Goal: Transaction & Acquisition: Purchase product/service

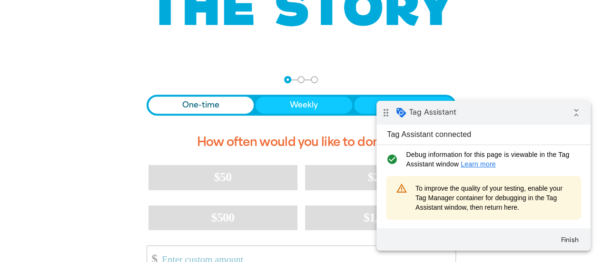
scroll to position [95, 0]
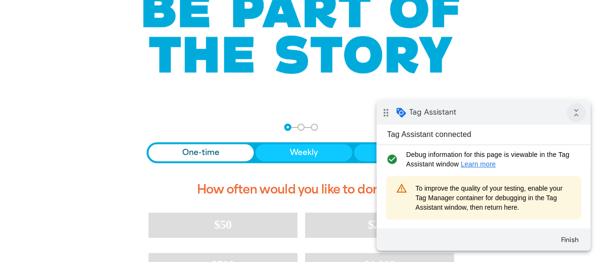
click at [579, 113] on icon "collapse_all" at bounding box center [576, 112] width 19 height 19
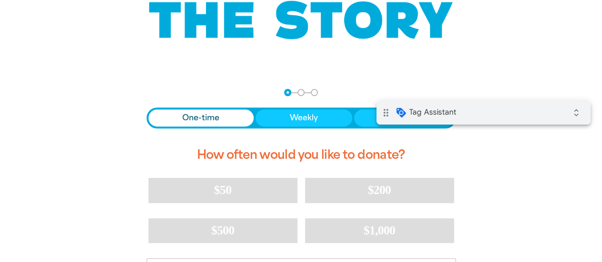
scroll to position [190, 0]
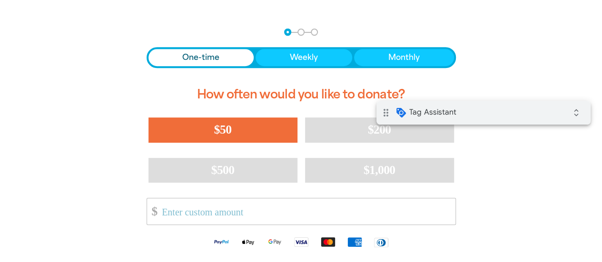
click at [234, 124] on button "$50" at bounding box center [223, 130] width 149 height 25
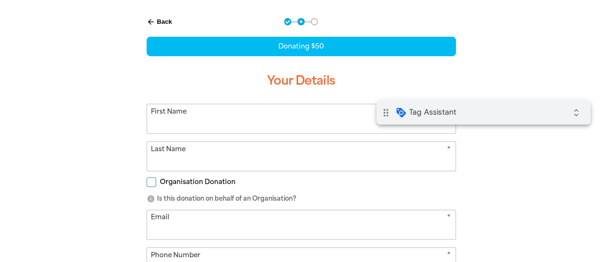
select select "AU"
click at [304, 117] on input "First Name" at bounding box center [301, 118] width 309 height 29
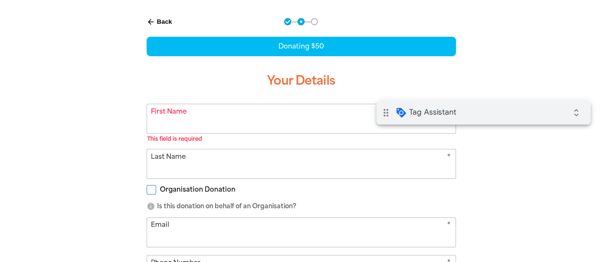
type input "Test"
type input "Marcos"
type input "marcos+test@parachuteagency.com.au"
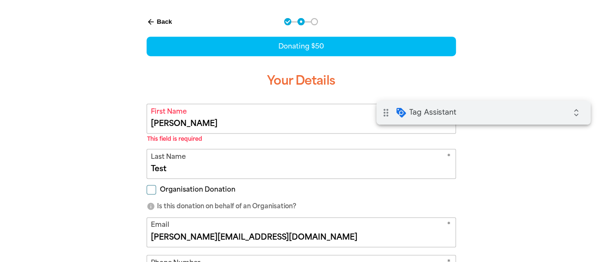
type input "1 Sussex St"
type input "0411 222 333"
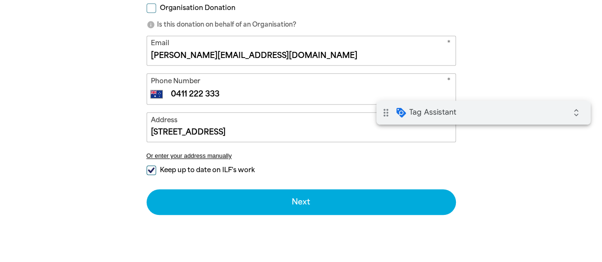
scroll to position [392, 0]
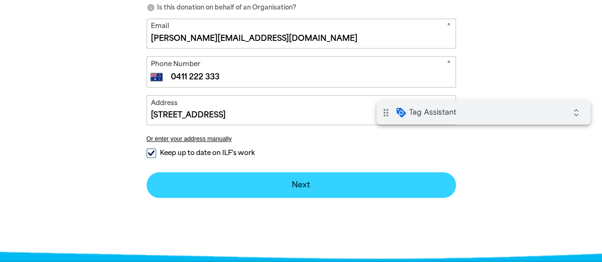
click at [293, 189] on button "Next chevron_right" at bounding box center [302, 185] width 310 height 26
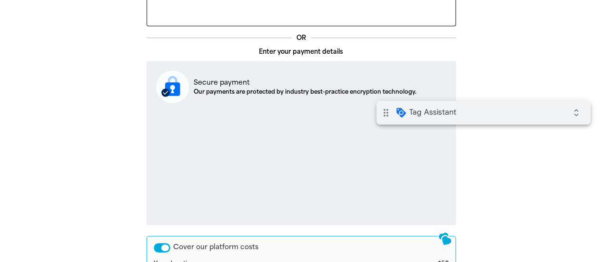
scroll to position [294, 0]
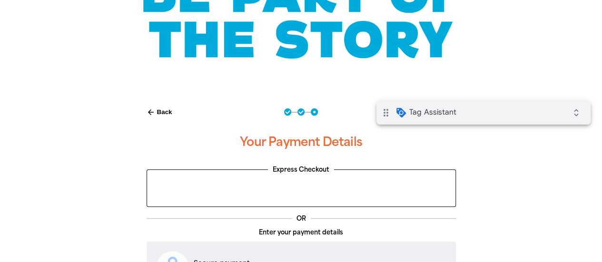
scroll to position [104, 0]
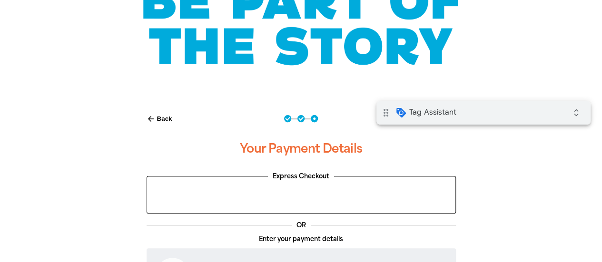
click at [167, 119] on button "arrow_back Back" at bounding box center [159, 119] width 33 height 16
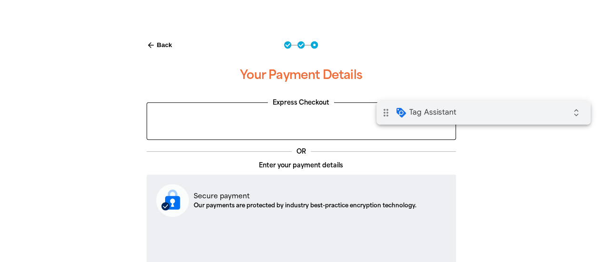
select select "AU"
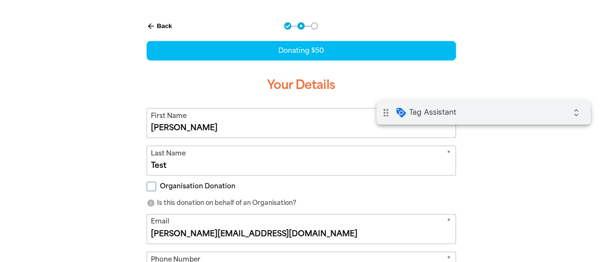
scroll to position [199, 0]
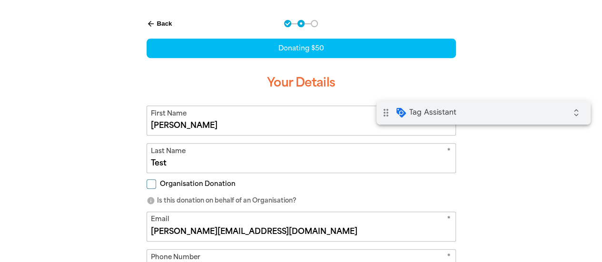
click at [289, 23] on div "Navigate to step 1 of 3 to enter your donation amount" at bounding box center [289, 24] width 4 height 4
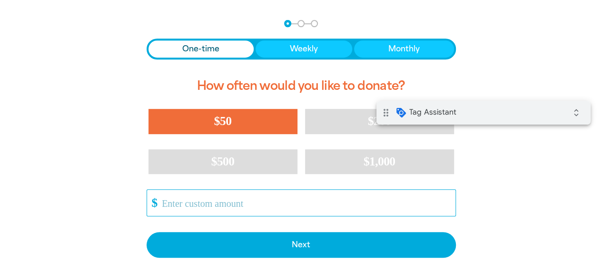
click at [280, 205] on input "Other Amount" at bounding box center [305, 203] width 300 height 26
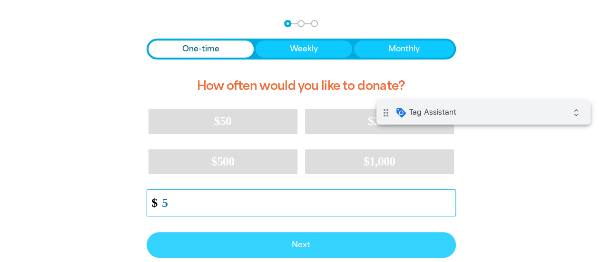
type input "5"
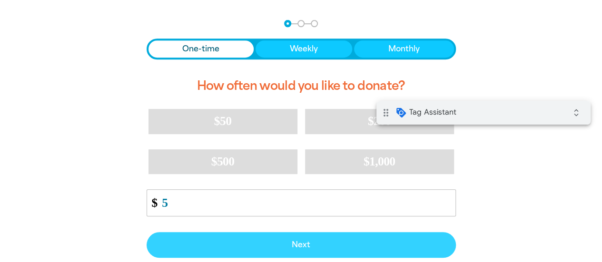
click at [336, 242] on span "Next" at bounding box center [301, 245] width 289 height 8
select select "AU"
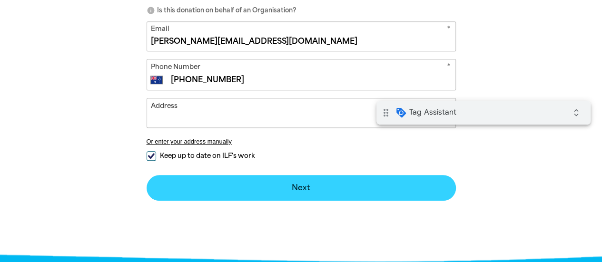
click at [313, 186] on button "Next chevron_right" at bounding box center [302, 188] width 310 height 26
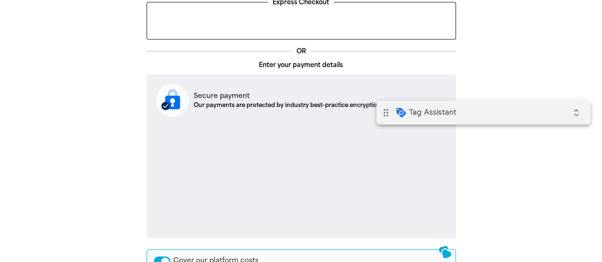
scroll to position [294, 0]
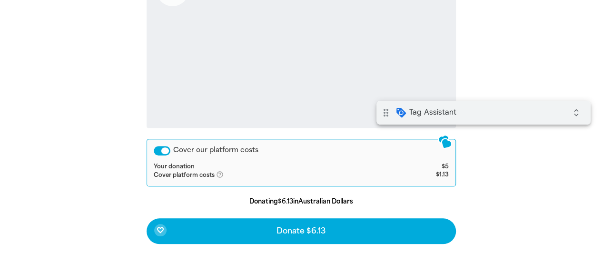
scroll to position [390, 0]
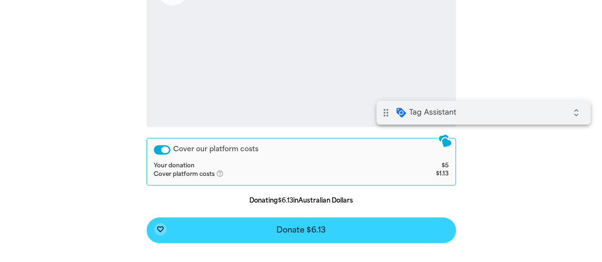
click at [320, 231] on span "Donate $6.13" at bounding box center [301, 231] width 49 height 8
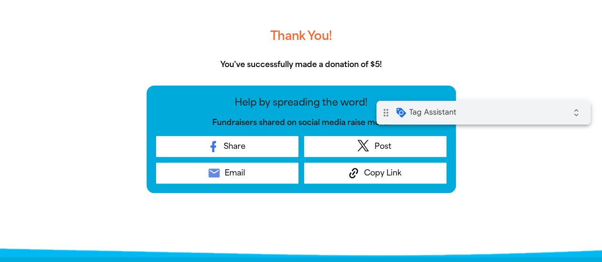
scroll to position [199, 0]
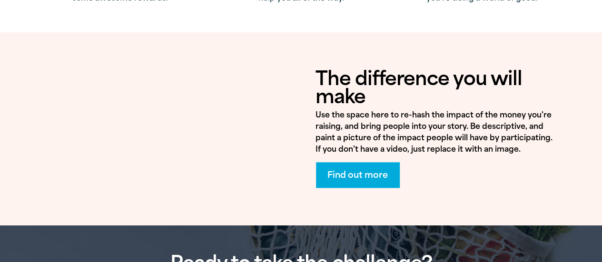
scroll to position [429, 0]
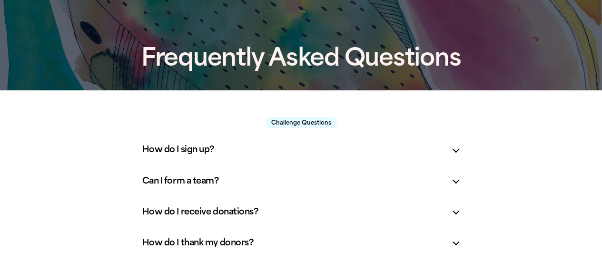
scroll to position [95, 0]
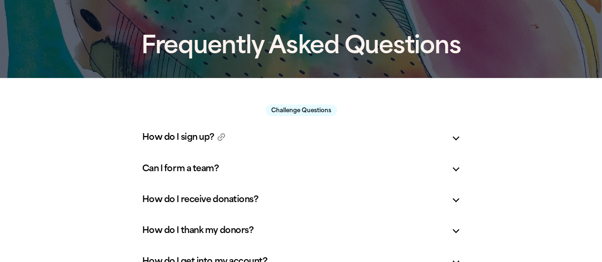
click at [246, 131] on h5 "How do I sign up? link" at bounding box center [293, 137] width 302 height 12
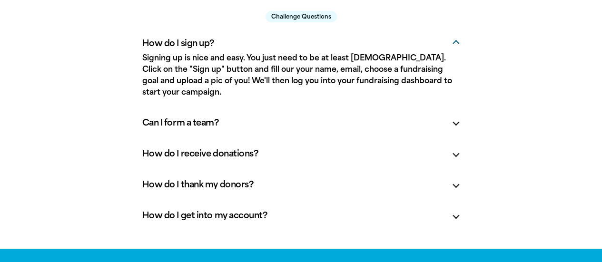
scroll to position [190, 0]
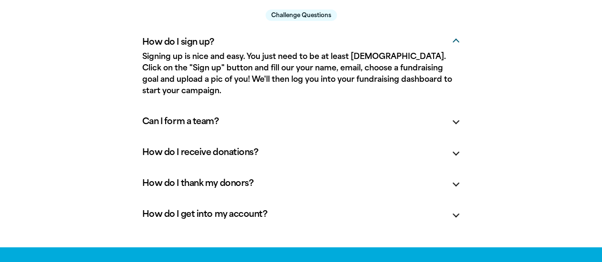
click at [315, 108] on div "Can I form a team? link" at bounding box center [301, 121] width 333 height 27
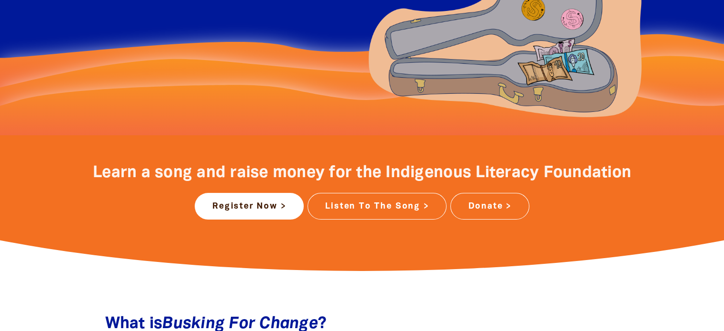
scroll to position [286, 0]
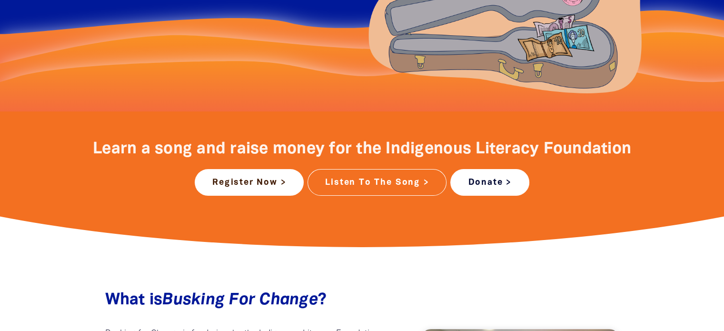
click at [479, 187] on link "Donate >" at bounding box center [489, 182] width 79 height 27
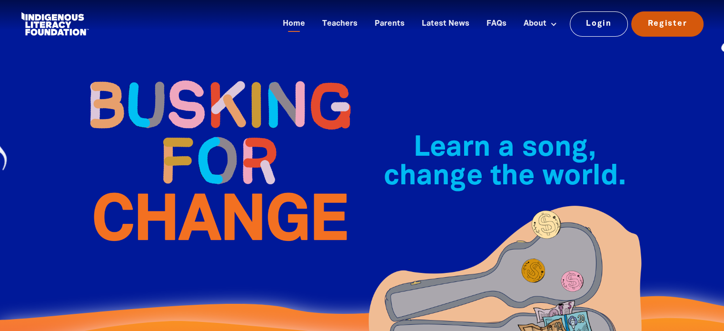
click at [653, 26] on link "Register" at bounding box center [667, 23] width 72 height 25
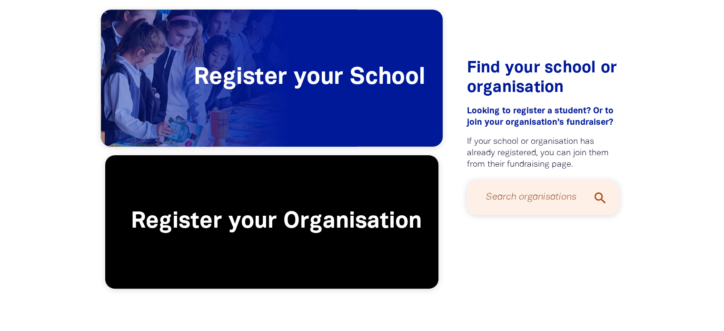
scroll to position [238, 0]
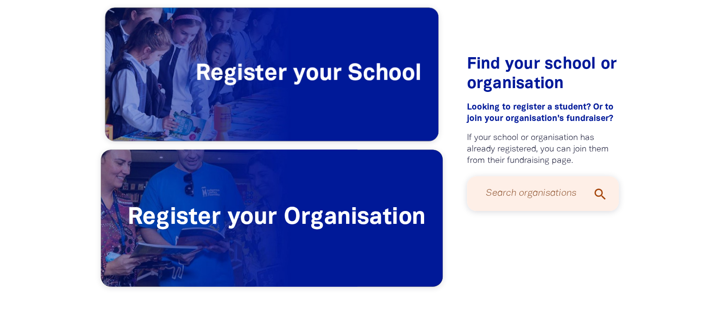
click at [300, 200] on span "Register your Organisation" at bounding box center [272, 218] width 342 height 137
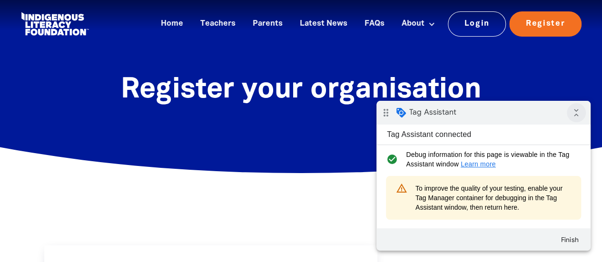
click at [572, 113] on icon "collapse_all" at bounding box center [576, 112] width 19 height 19
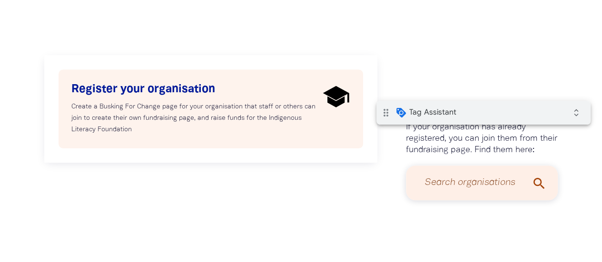
click at [216, 112] on p "Create a Busking For Change page for your organisation that staff or others can…" at bounding box center [195, 118] width 248 height 34
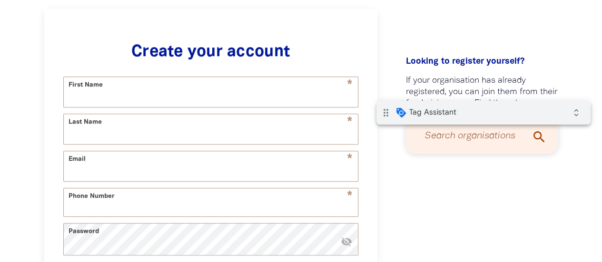
scroll to position [238, 0]
select select "AU"
click at [205, 96] on input "First Name" at bounding box center [211, 92] width 294 height 30
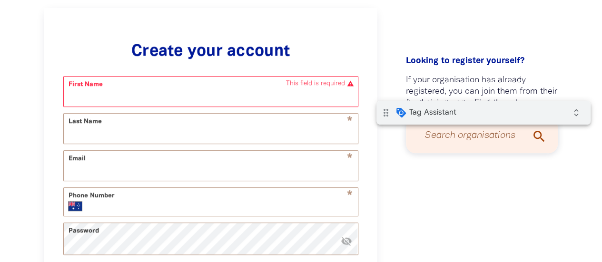
type input "Test"
type input "Marcos"
type input "marcos+test@parachuteagency.com.au"
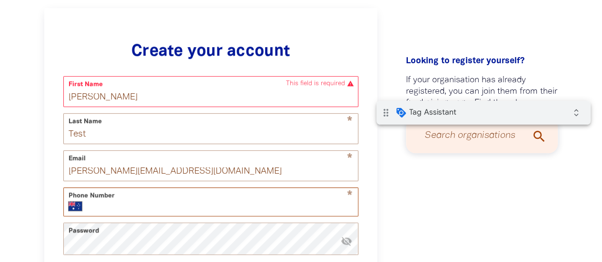
type input "0411 222 333"
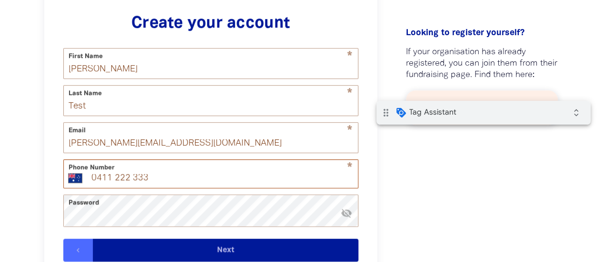
scroll to position [285, 0]
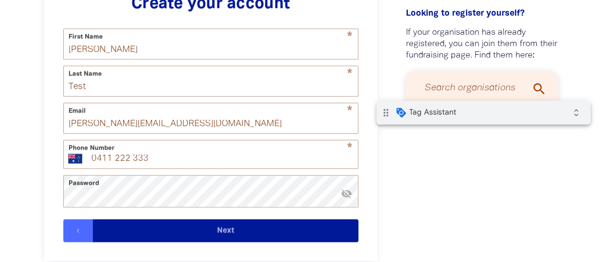
click at [248, 238] on button "Next" at bounding box center [226, 231] width 266 height 23
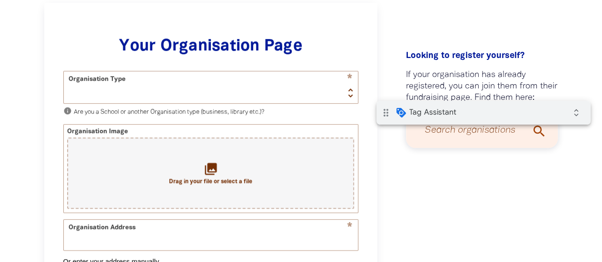
scroll to position [238, 0]
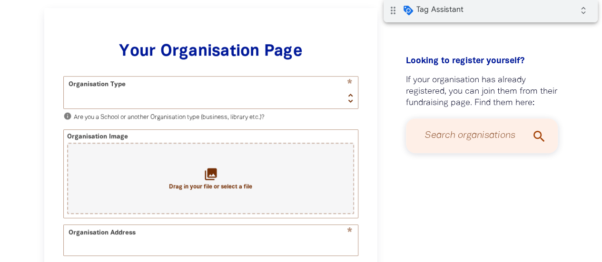
click at [539, 15] on div "drag_indicator Tag Assistant expand_all" at bounding box center [491, 11] width 214 height 24
click at [463, 139] on input "Search organisations" at bounding box center [482, 135] width 133 height 25
click at [239, 100] on select "School Organisation" at bounding box center [211, 93] width 294 height 32
select select "organisation"
click at [64, 77] on select "School Organisation" at bounding box center [211, 93] width 294 height 32
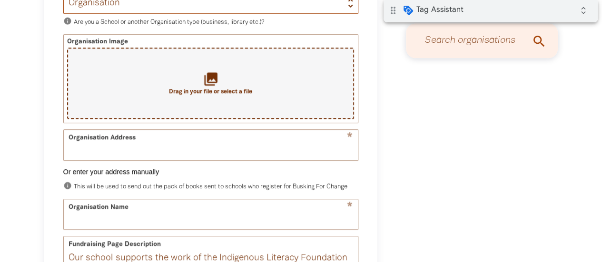
scroll to position [380, 0]
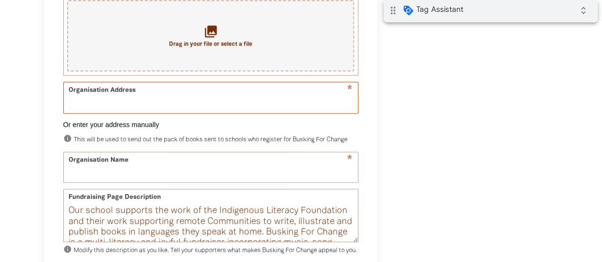
click at [233, 107] on input "Organisation Address" at bounding box center [211, 97] width 294 height 30
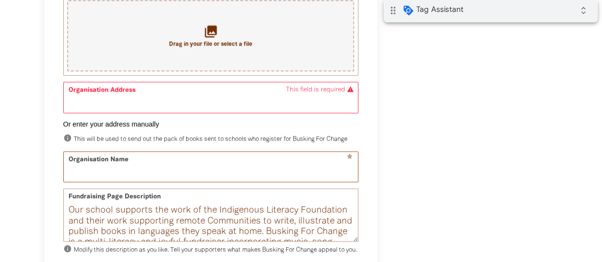
type input "Marcos Test"
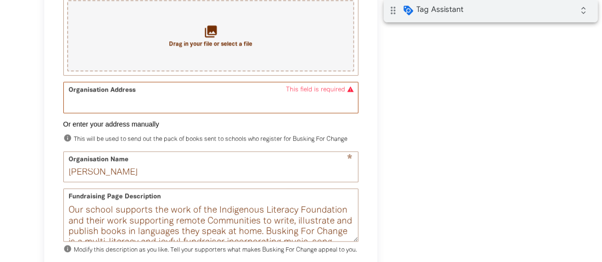
type input "1 Sussex St"
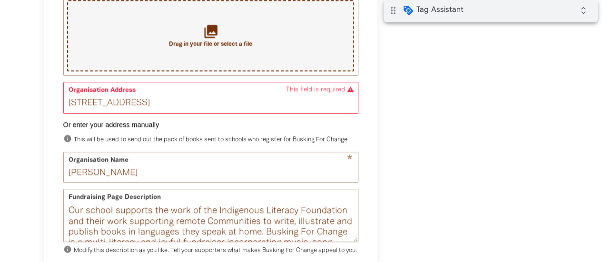
click at [190, 60] on div "collections Drag in your file or select a file" at bounding box center [210, 35] width 287 height 71
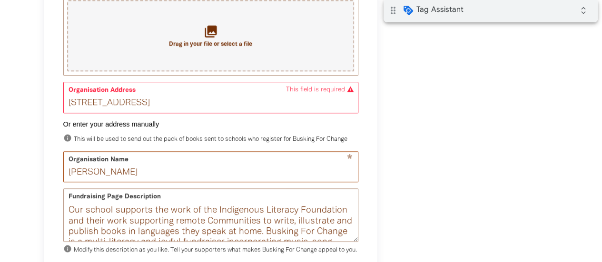
click at [155, 173] on input "Marcos Test" at bounding box center [211, 167] width 294 height 30
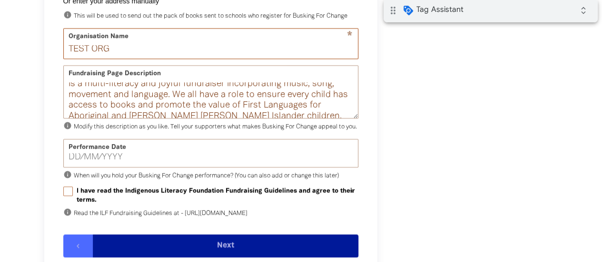
scroll to position [523, 0]
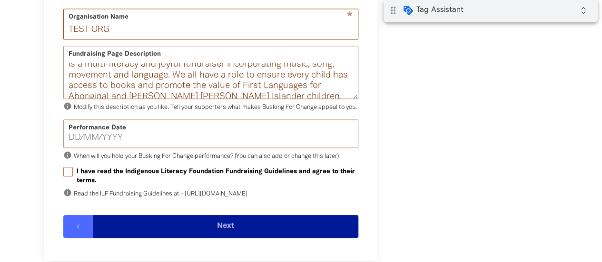
type input "TEST ORG"
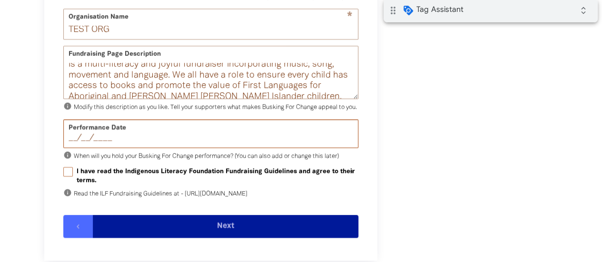
click at [124, 142] on input "__/__/____" at bounding box center [211, 138] width 285 height 9
type input "01/12/2025"
click at [70, 177] on input "I have read the Indigenous Literacy Foundation Fundraising Guidelines and agree…" at bounding box center [68, 172] width 10 height 10
checkbox input "true"
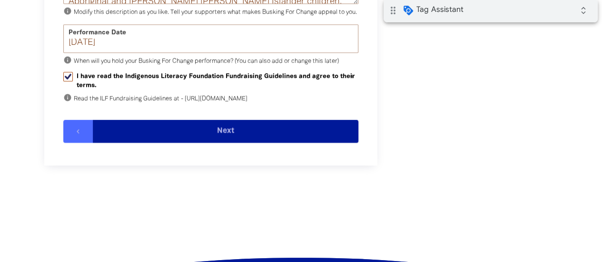
click at [220, 143] on button "Next" at bounding box center [226, 131] width 266 height 23
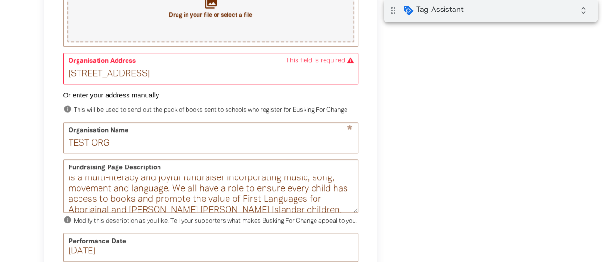
scroll to position [408, 0]
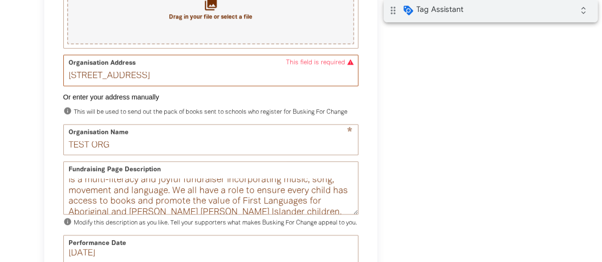
click at [173, 80] on input "1 Sussex St" at bounding box center [211, 70] width 294 height 30
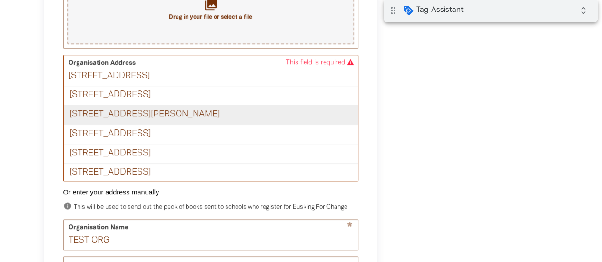
click at [186, 118] on div "1 Sussex Street, LINTON VIC 3360" at bounding box center [211, 115] width 294 height 20
type input "1 Sussex Street, LINTON VIC 3360"
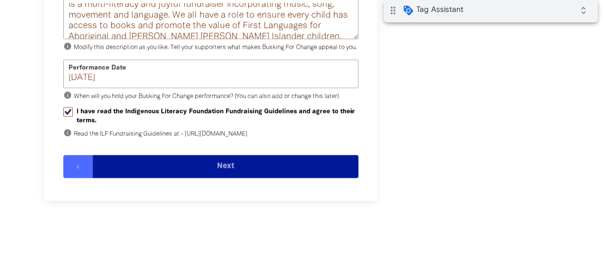
scroll to position [598, 0]
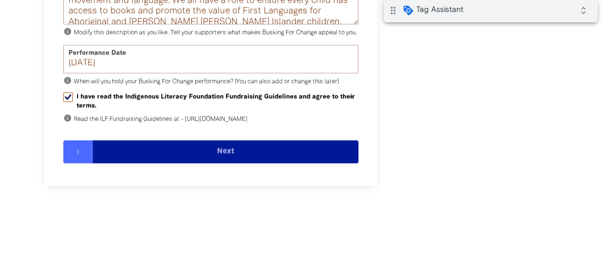
click at [239, 163] on button "Next" at bounding box center [226, 151] width 266 height 23
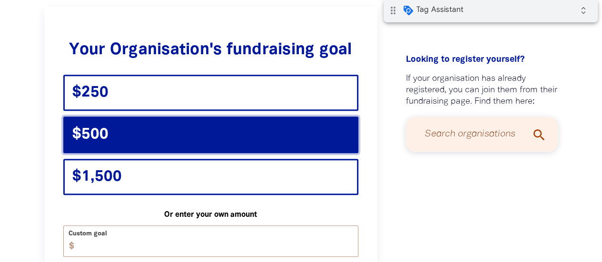
scroll to position [238, 0]
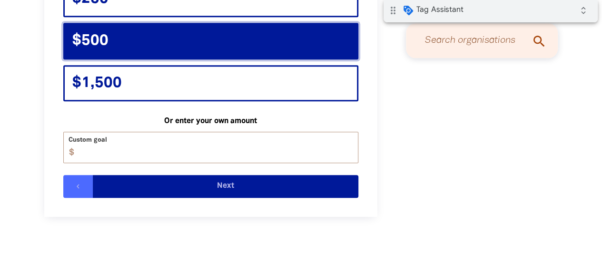
click at [265, 191] on button "Next" at bounding box center [226, 186] width 266 height 23
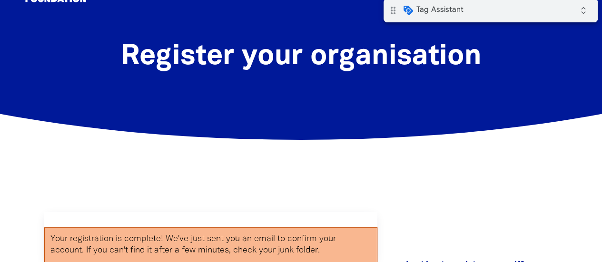
scroll to position [0, 0]
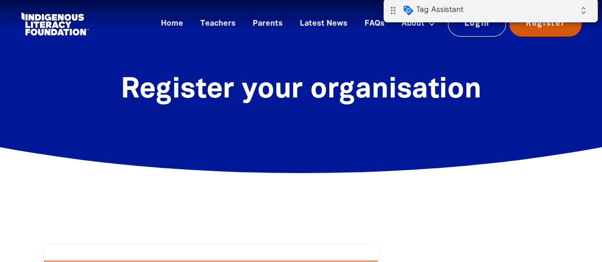
click at [549, 26] on link "Register" at bounding box center [545, 23] width 72 height 25
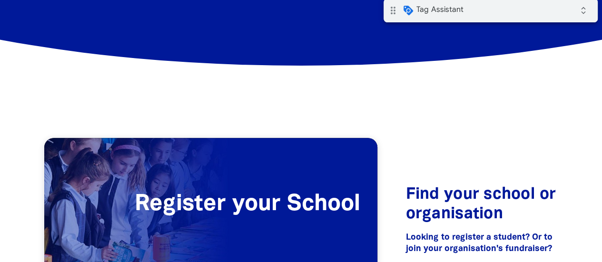
scroll to position [238, 0]
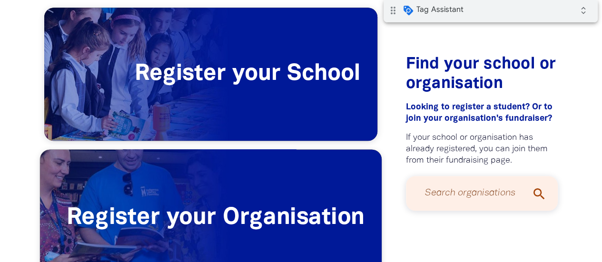
click at [276, 196] on span "Register your Organisation" at bounding box center [211, 218] width 342 height 137
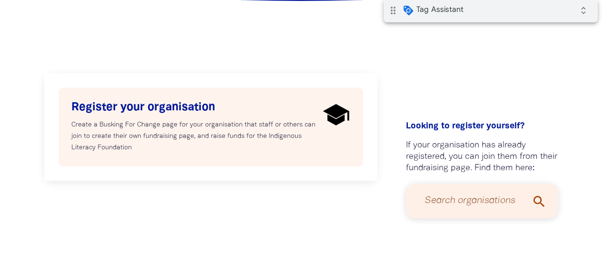
scroll to position [190, 0]
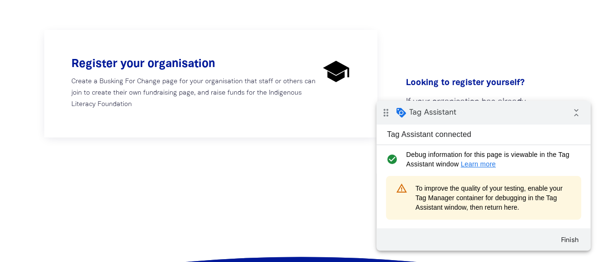
scroll to position [238, 0]
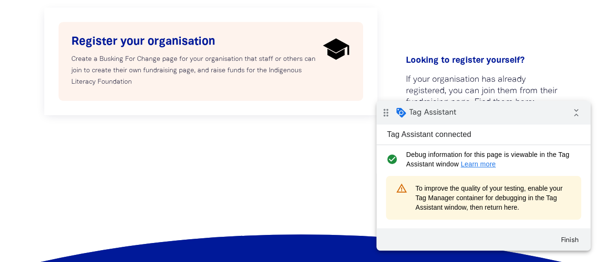
click at [234, 84] on p "Create a Busking For Change page for your organisation that staff or others can…" at bounding box center [195, 71] width 248 height 34
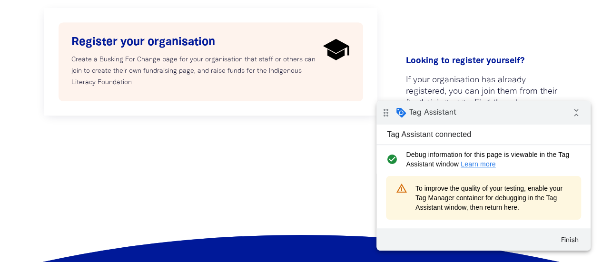
select select "AU"
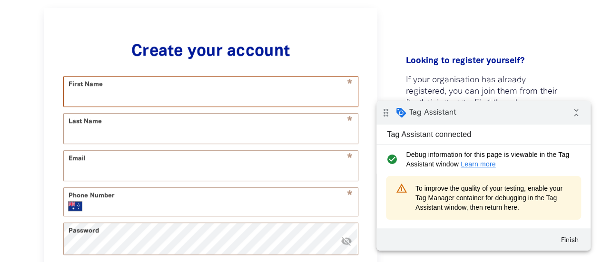
click at [243, 90] on input "First Name" at bounding box center [211, 92] width 294 height 30
type input "Test"
type input "Marcos"
type input "marcos+test@parachuteagency.com.au"
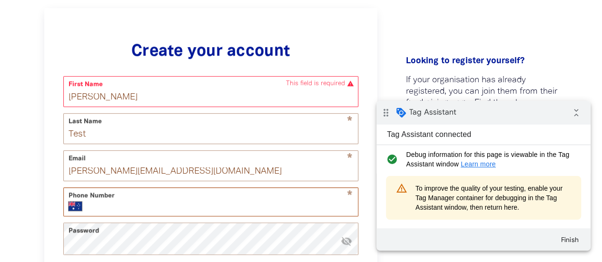
type input "0411 222 333"
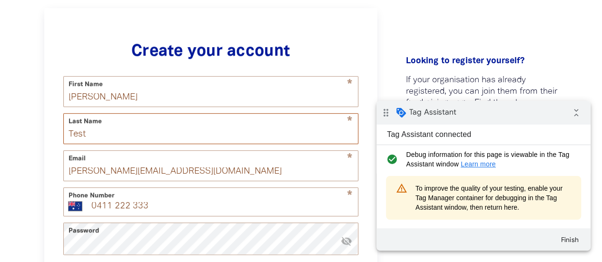
click at [130, 129] on input "Test" at bounding box center [211, 129] width 294 height 30
type input "Test 2"
click at [120, 175] on input "marcos+test@parachuteagency.com.au" at bounding box center [211, 166] width 294 height 30
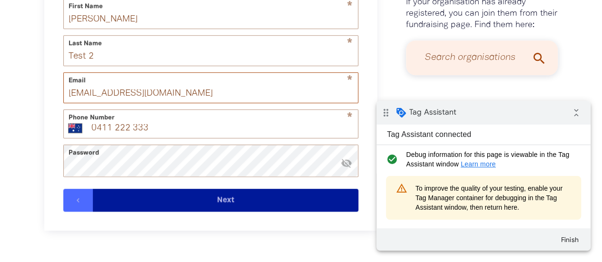
scroll to position [333, 0]
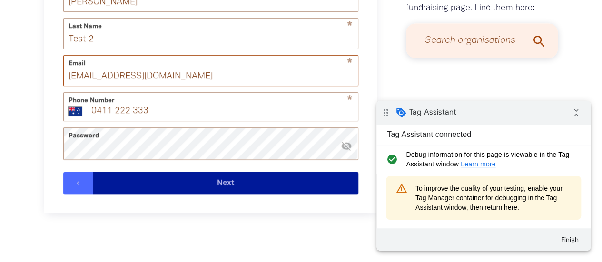
type input "marcos+test2busking@parachuteagency.com.au"
click at [262, 238] on div "1 2 3 4 Create your account * First Name Marcos * Last Name Test 2 * Email marc…" at bounding box center [301, 73] width 571 height 473
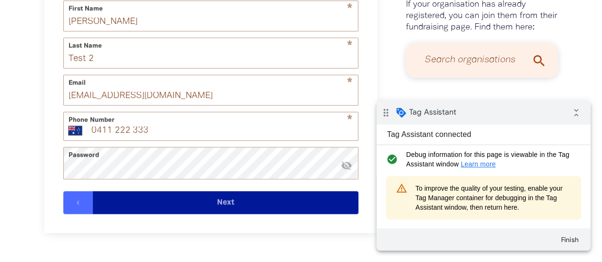
scroll to position [285, 0]
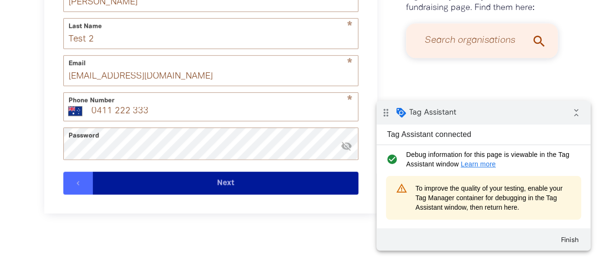
click at [257, 190] on button "Next" at bounding box center [226, 183] width 266 height 23
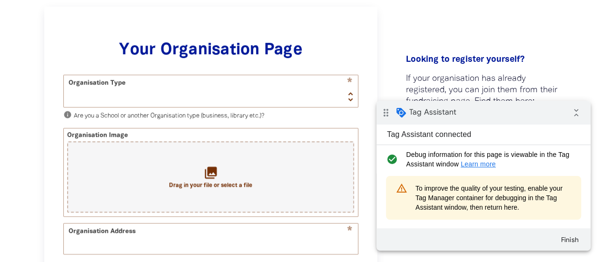
scroll to position [238, 0]
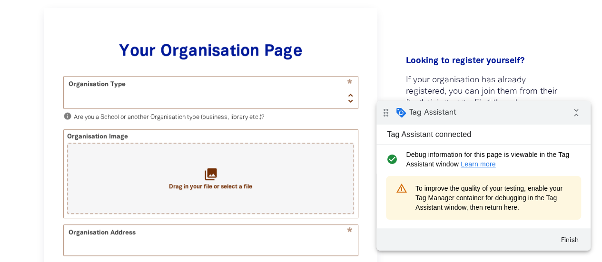
click at [254, 98] on select "School Organisation" at bounding box center [211, 93] width 294 height 32
select select "organisation"
click at [64, 77] on select "School Organisation" at bounding box center [211, 93] width 294 height 32
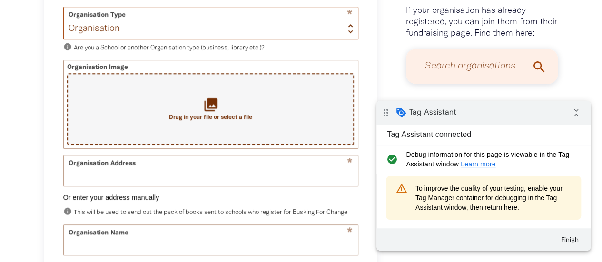
scroll to position [333, 0]
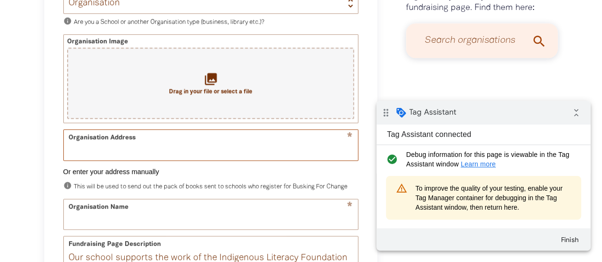
click at [230, 152] on input "Organisation Address" at bounding box center [211, 145] width 294 height 30
type input "[PERSON_NAME]"
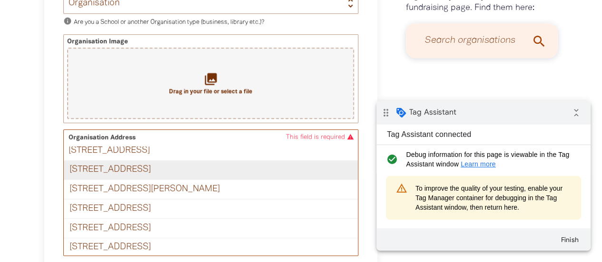
click at [192, 171] on div "1 Sussex Street, EPPING NSW 2121" at bounding box center [211, 170] width 294 height 19
type input "1 Sussex Street, EPPING NSW 2121"
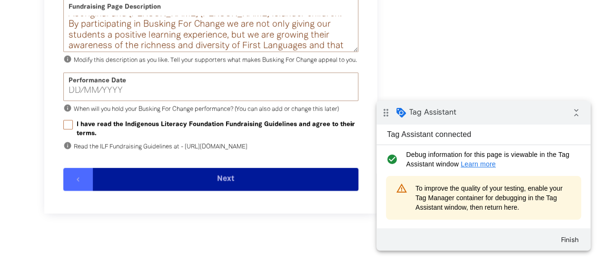
scroll to position [571, 0]
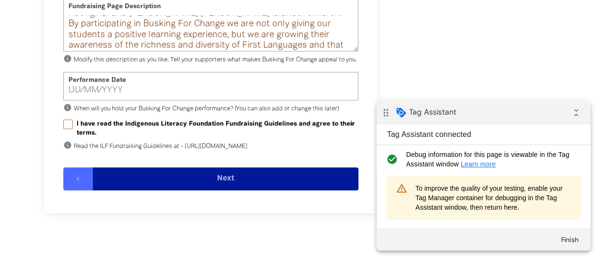
click at [72, 138] on label "I have read the Indigenous Literacy Foundation Fundraising Guidelines and agree…" at bounding box center [210, 129] width 295 height 18
click at [72, 129] on input "I have read the Indigenous Literacy Foundation Fundraising Guidelines and agree…" at bounding box center [68, 125] width 10 height 10
checkbox input "true"
click at [248, 190] on button "Next" at bounding box center [226, 179] width 266 height 23
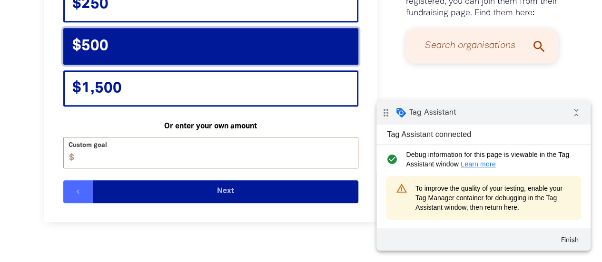
scroll to position [333, 0]
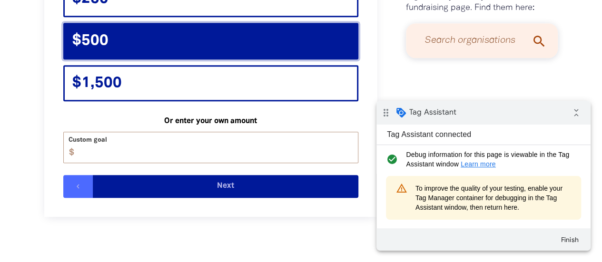
click at [245, 188] on button "Next" at bounding box center [226, 186] width 266 height 23
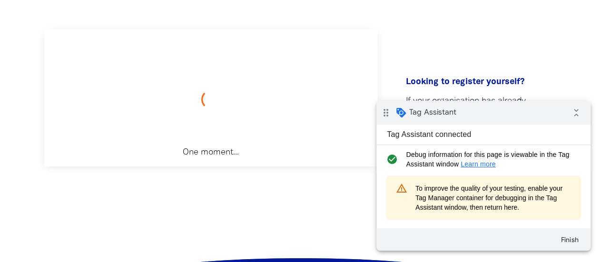
scroll to position [214, 0]
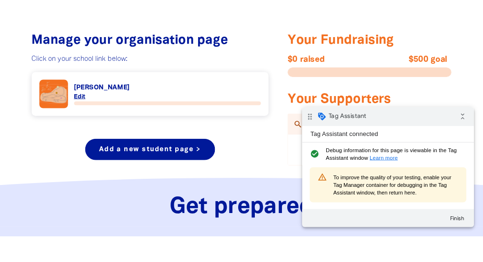
scroll to position [429, 0]
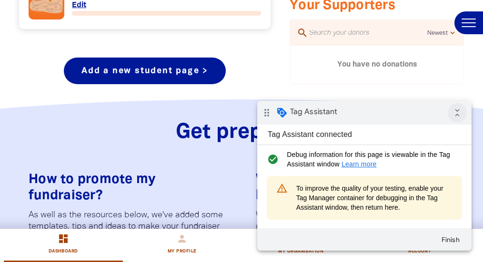
click at [460, 115] on icon "collapse_all" at bounding box center [457, 112] width 19 height 19
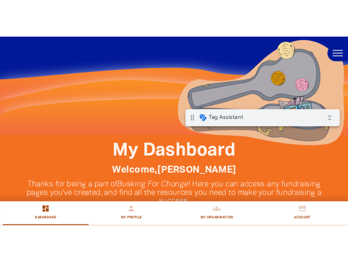
scroll to position [0, 0]
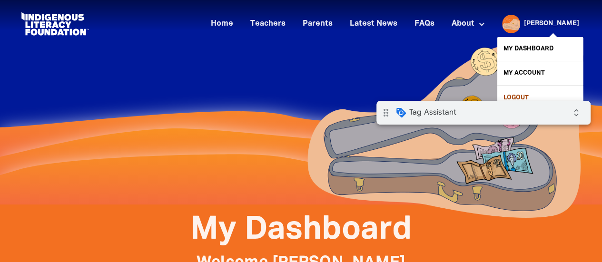
click at [523, 95] on link "Logout" at bounding box center [541, 98] width 86 height 24
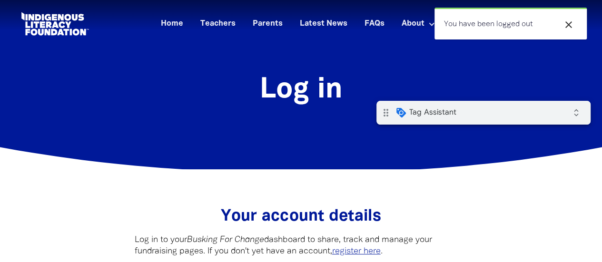
click at [566, 26] on icon "close" at bounding box center [568, 24] width 11 height 11
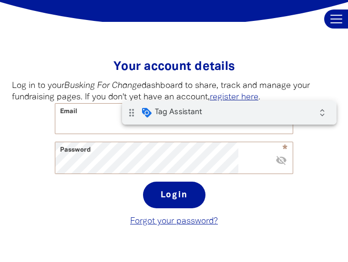
scroll to position [143, 0]
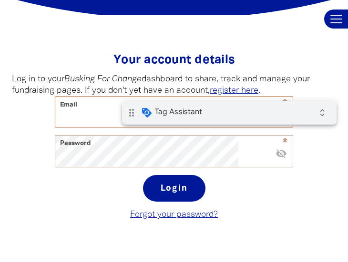
click at [140, 127] on input "Email" at bounding box center [173, 112] width 237 height 30
paste input "[PERSON_NAME][EMAIL_ADDRESS][DOMAIN_NAME]"
type input "[PERSON_NAME][EMAIL_ADDRESS][DOMAIN_NAME]"
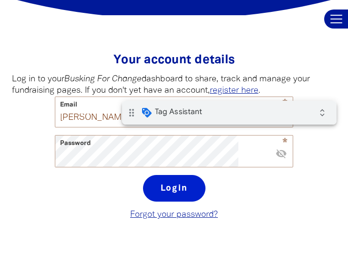
click at [162, 202] on button "Login" at bounding box center [174, 188] width 62 height 27
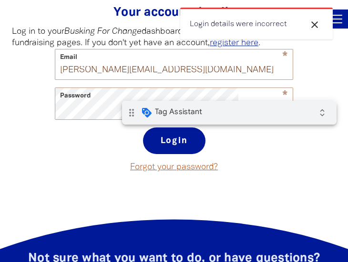
click at [191, 171] on link "Forgot your password?" at bounding box center [174, 167] width 88 height 8
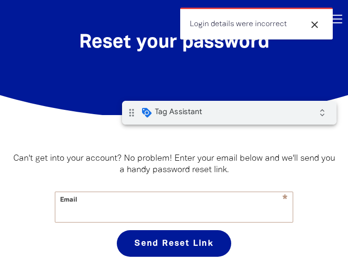
scroll to position [95, 0]
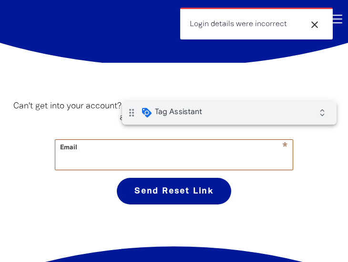
click at [162, 170] on input "Email" at bounding box center [173, 155] width 237 height 30
paste input "[PERSON_NAME][EMAIL_ADDRESS][DOMAIN_NAME]"
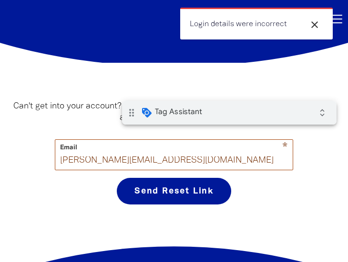
scroll to position [0, 35]
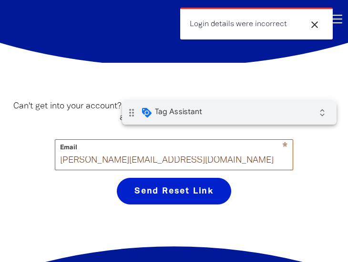
type input "[PERSON_NAME][EMAIL_ADDRESS][DOMAIN_NAME]"
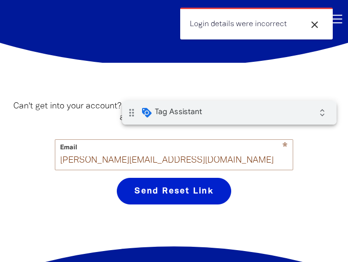
click at [166, 205] on button "Send Reset Link" at bounding box center [174, 191] width 114 height 27
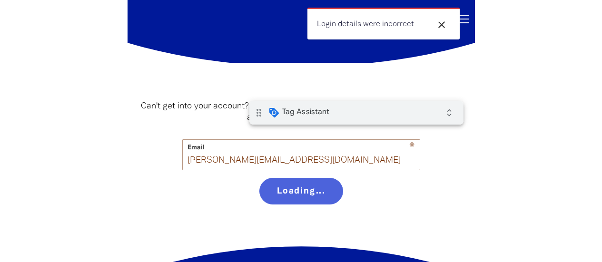
scroll to position [0, 0]
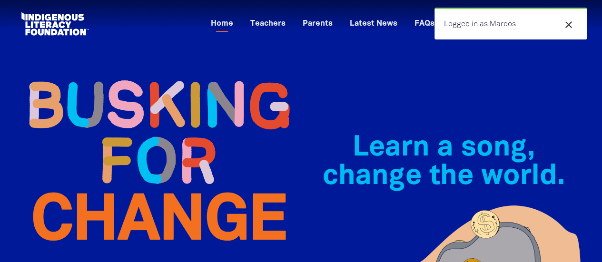
click at [569, 25] on icon "close" at bounding box center [568, 24] width 11 height 11
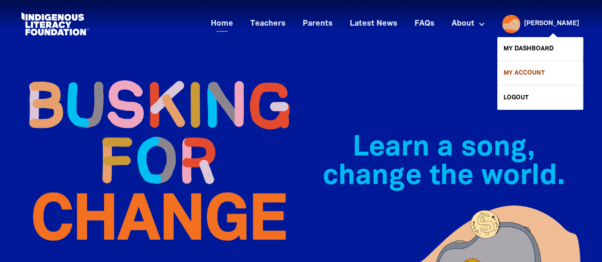
click at [524, 75] on link "My Account" at bounding box center [541, 73] width 86 height 24
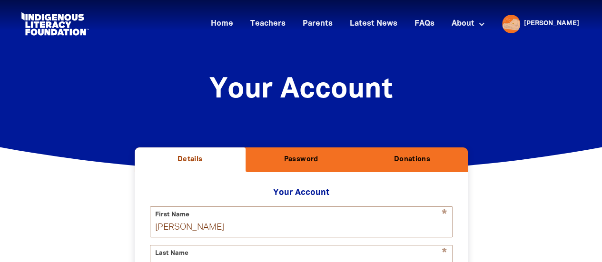
select select "AU"
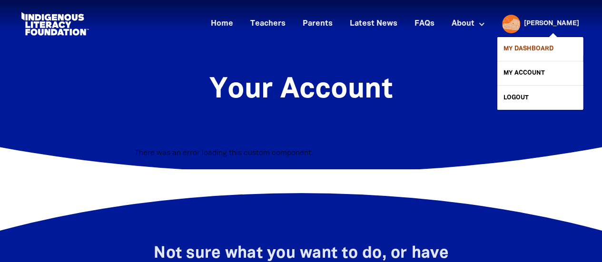
click at [537, 48] on link "My Dashboard" at bounding box center [541, 49] width 86 height 24
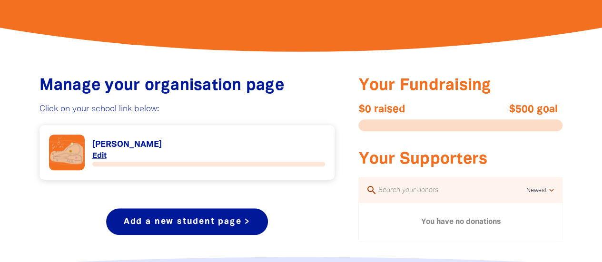
scroll to position [381, 0]
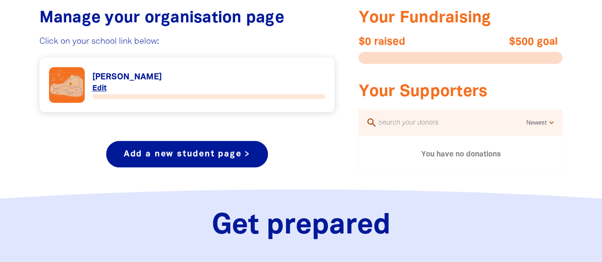
click at [99, 90] on link "Link to Marcos Test" at bounding box center [187, 85] width 277 height 36
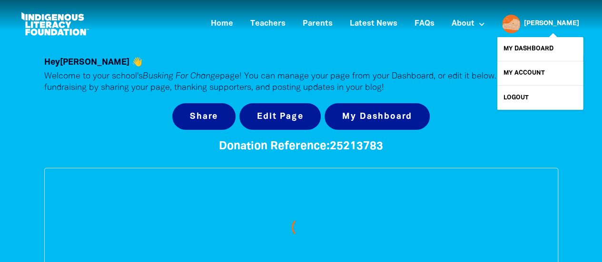
click at [566, 24] on link "[PERSON_NAME]" at bounding box center [551, 23] width 55 height 7
click at [536, 75] on link "My Account" at bounding box center [541, 73] width 86 height 24
select select "AU"
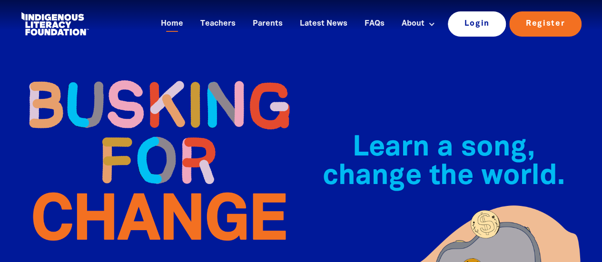
click at [472, 24] on link "Login" at bounding box center [477, 23] width 59 height 25
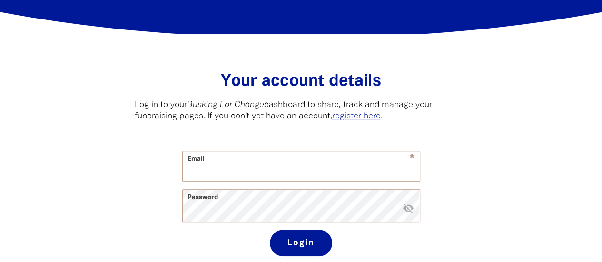
scroll to position [143, 0]
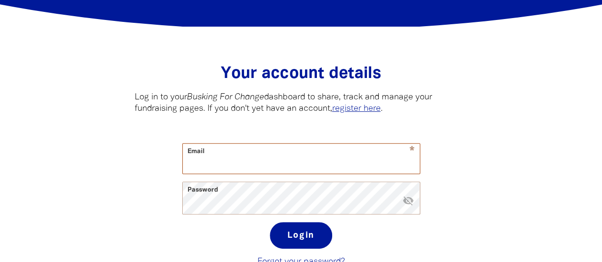
click at [300, 154] on input "Email" at bounding box center [301, 159] width 237 height 30
click at [300, 160] on input "Email" at bounding box center [301, 159] width 237 height 30
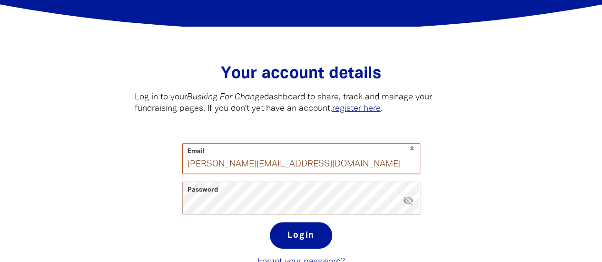
type input "[PERSON_NAME][EMAIL_ADDRESS][DOMAIN_NAME]"
click at [309, 237] on button "Login" at bounding box center [301, 235] width 62 height 27
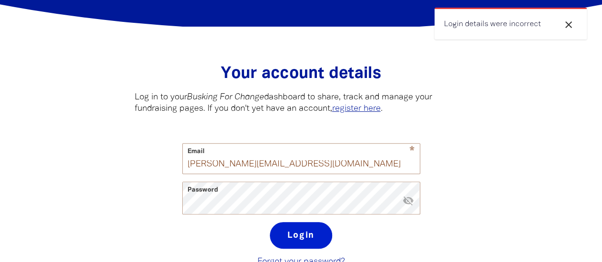
click at [287, 235] on button "Login" at bounding box center [301, 235] width 62 height 27
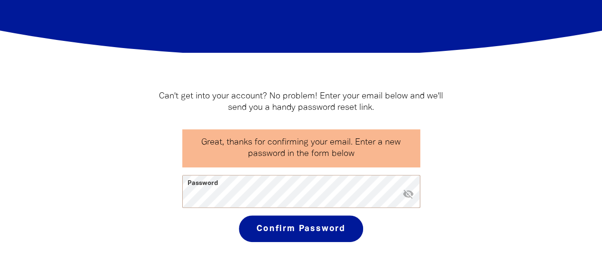
scroll to position [143, 0]
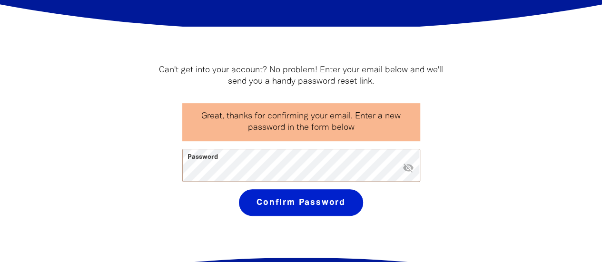
click at [301, 200] on button "Confirm Password" at bounding box center [301, 203] width 124 height 27
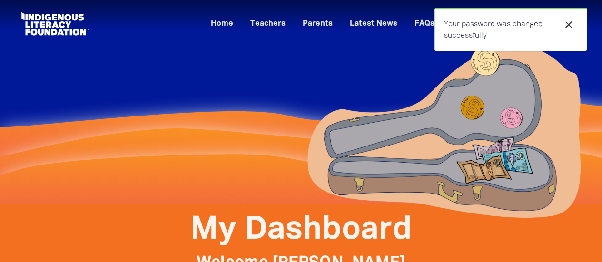
click at [571, 26] on icon "close" at bounding box center [568, 24] width 11 height 11
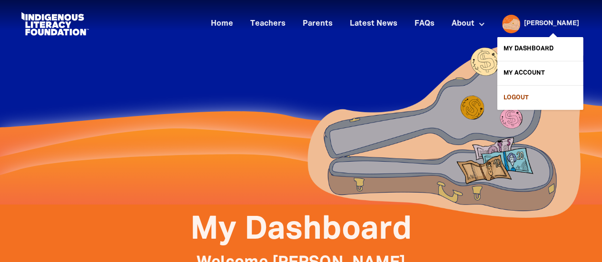
click at [525, 98] on link "Logout" at bounding box center [541, 98] width 86 height 24
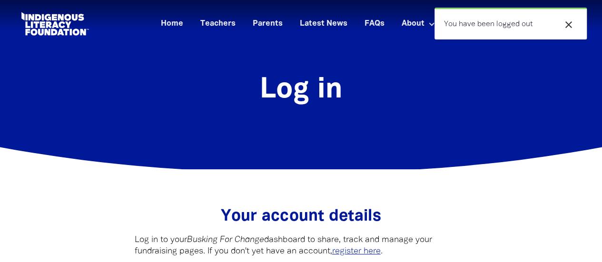
click at [570, 22] on icon "close" at bounding box center [568, 24] width 11 height 11
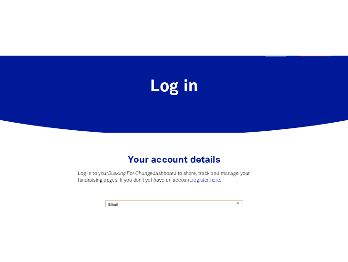
scroll to position [95, 0]
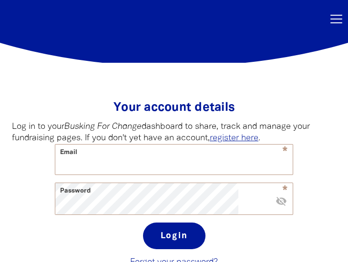
click at [145, 218] on form "* Email Password * visibility_off Login" at bounding box center [174, 200] width 238 height 113
click at [146, 175] on input "Email" at bounding box center [173, 160] width 237 height 30
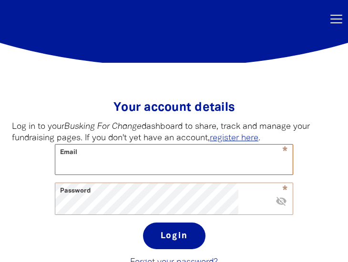
click at [146, 175] on input "Email" at bounding box center [173, 160] width 237 height 30
paste input "marcos+test@parachuteagency.com.au"
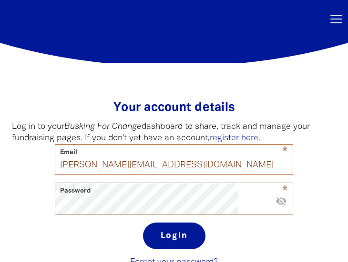
type input "marcos+test@parachuteagency.com.au"
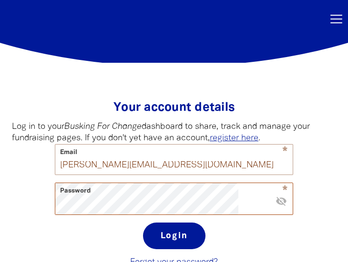
scroll to position [143, 0]
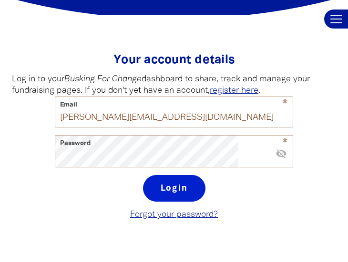
click at [182, 202] on button "Login" at bounding box center [174, 188] width 62 height 27
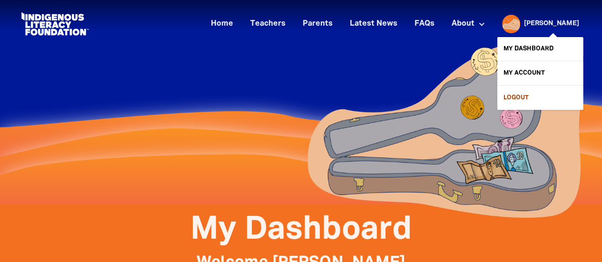
click at [533, 95] on link "Logout" at bounding box center [541, 98] width 86 height 24
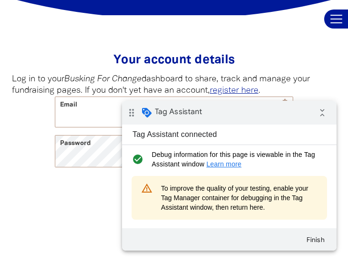
click at [333, 119] on div "drag_indicator Tag Assistant collapse_all" at bounding box center [229, 113] width 214 height 24
click at [314, 114] on icon "collapse_all" at bounding box center [321, 112] width 19 height 19
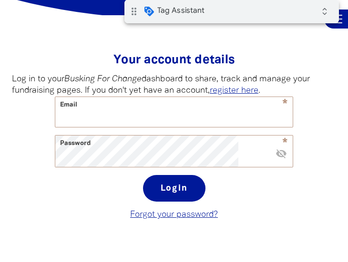
click at [283, 18] on div "drag_indicator Tag Assistant expand_all" at bounding box center [231, 12] width 214 height 24
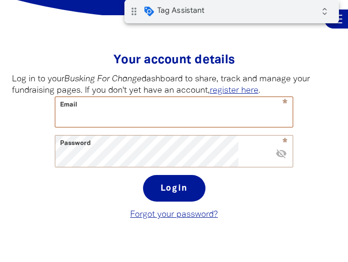
click at [185, 127] on input "Email" at bounding box center [173, 112] width 237 height 30
click at [187, 127] on input "Email" at bounding box center [173, 112] width 237 height 30
paste input "https://buskingforchange.ilf.org.au/login"
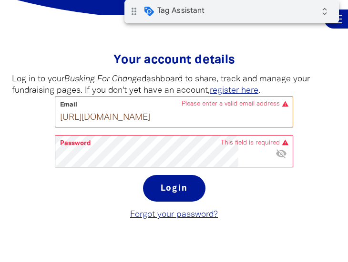
click at [161, 127] on input "https://buskingforchange.ilf.org.au/login" at bounding box center [173, 112] width 237 height 30
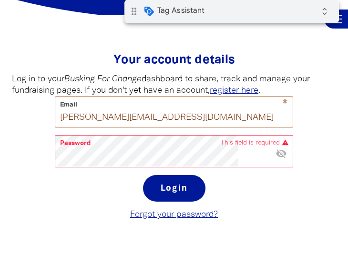
click at [118, 127] on input "marcos@parachuteagency.com.au" at bounding box center [173, 112] width 237 height 30
type input "[PERSON_NAME][EMAIL_ADDRESS][DOMAIN_NAME]"
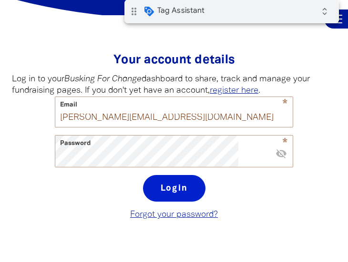
click at [186, 202] on button "Login" at bounding box center [174, 188] width 62 height 27
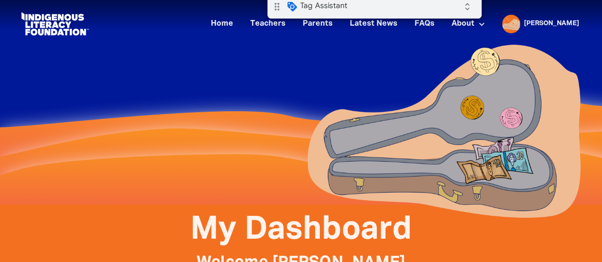
click at [381, 11] on div "drag_indicator Tag Assistant expand_all" at bounding box center [375, 7] width 214 height 24
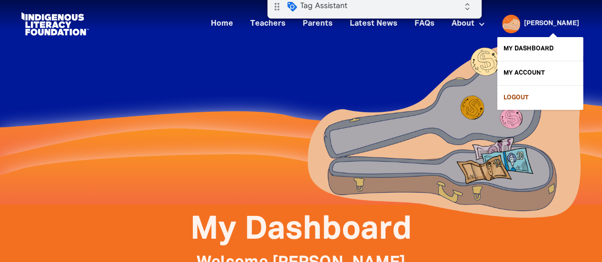
click at [526, 96] on link "Logout" at bounding box center [541, 98] width 86 height 24
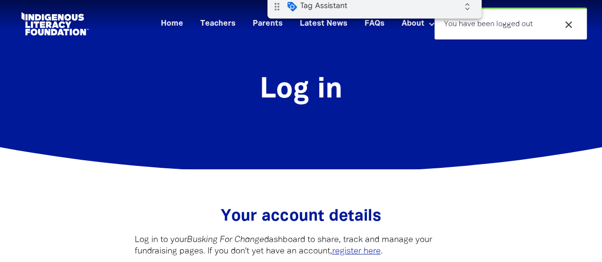
click at [572, 24] on icon "close" at bounding box center [568, 24] width 11 height 11
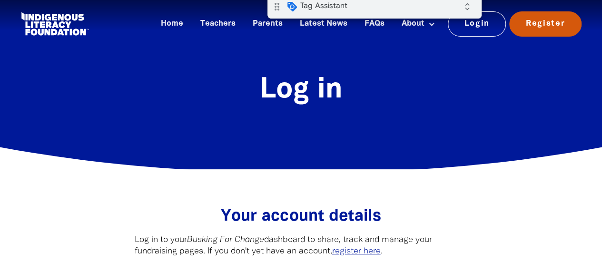
click at [566, 24] on link "Register" at bounding box center [545, 23] width 72 height 25
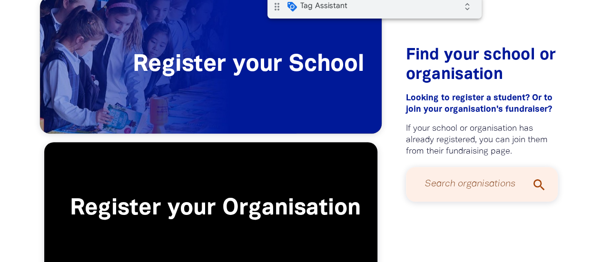
scroll to position [190, 0]
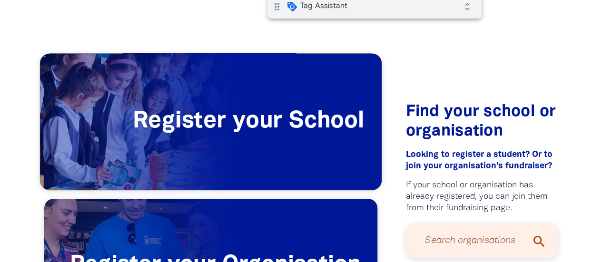
click at [258, 121] on span "Register your School" at bounding box center [211, 122] width 342 height 137
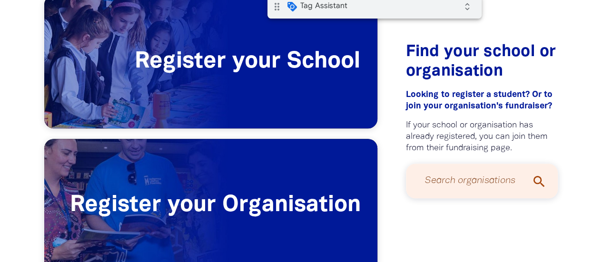
scroll to position [286, 0]
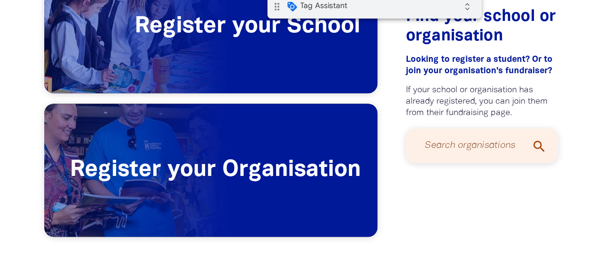
click at [443, 144] on input "Search organisations" at bounding box center [482, 145] width 133 height 25
type input "Marcos"
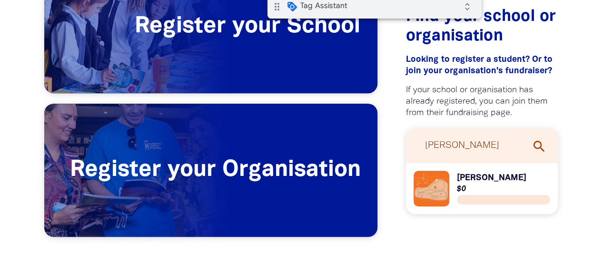
click at [473, 182] on link "Link to Marcos Test" at bounding box center [482, 189] width 137 height 36
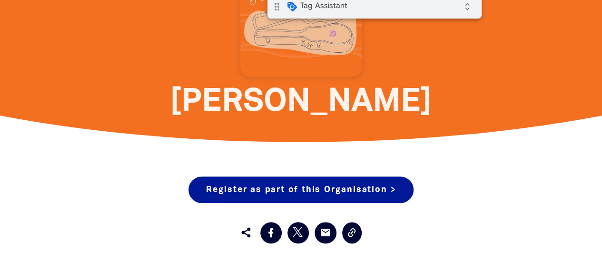
scroll to position [381, 0]
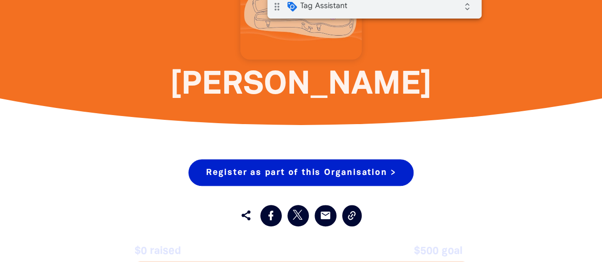
click at [315, 170] on link "Register as part of this Organisation >" at bounding box center [301, 173] width 225 height 27
select select "AU"
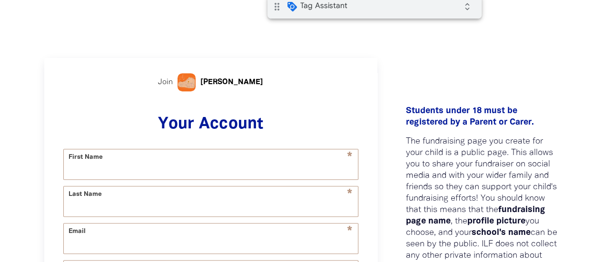
scroll to position [190, 0]
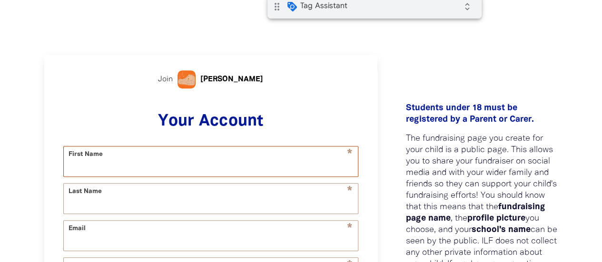
click at [197, 164] on input "First Name" at bounding box center [211, 162] width 294 height 30
type input "Test"
type input "Marcos"
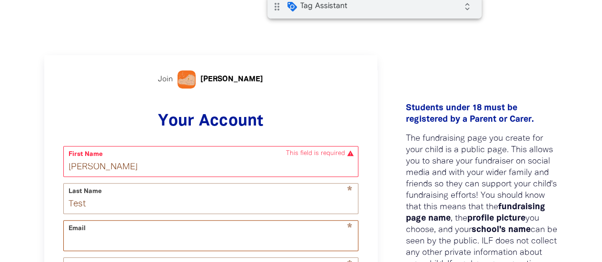
type input "marcos+test@parachuteagency.com.au"
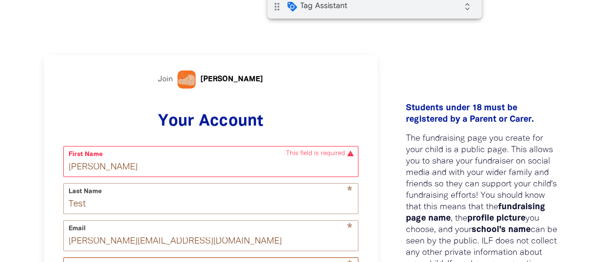
type input "0411 222 333"
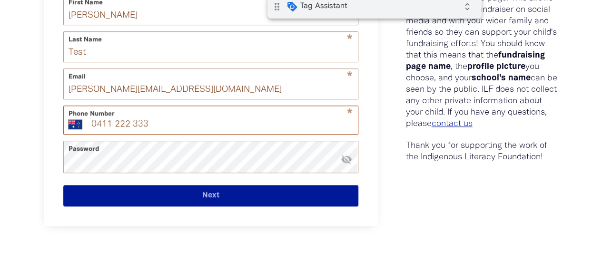
scroll to position [295, 0]
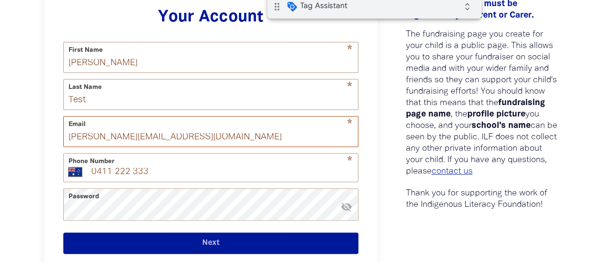
click at [120, 142] on input "marcos+test@parachuteagency.com.au" at bounding box center [211, 132] width 294 height 30
type input "marcos+test-user@parachuteagency.com.au"
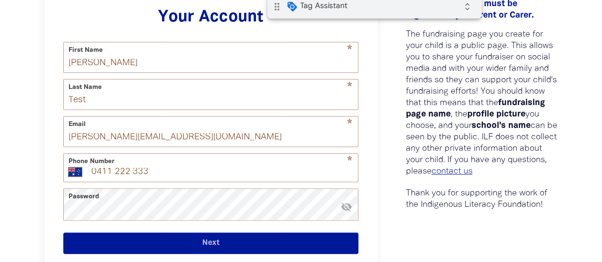
click at [211, 252] on button "Next" at bounding box center [210, 243] width 295 height 21
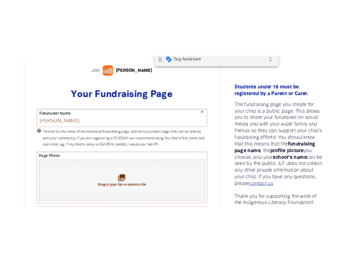
scroll to position [238, 0]
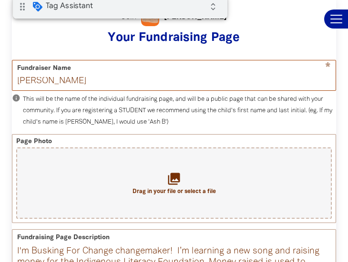
click at [113, 87] on input "Marcos Test" at bounding box center [173, 75] width 323 height 30
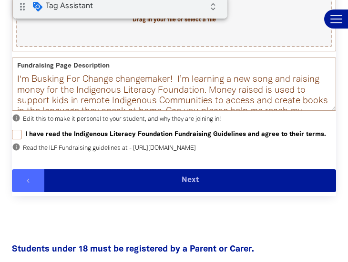
scroll to position [428, 0]
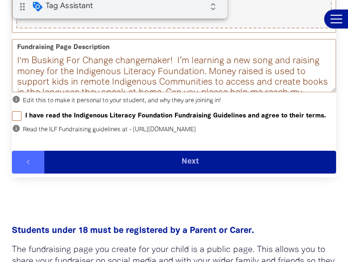
type input "Marcos Test FR"
click at [21, 121] on input "I have read the Indigenous Literacy Foundation Fundraising Guidelines and agree…" at bounding box center [17, 116] width 10 height 10
checkbox input "true"
click at [114, 174] on button "Next" at bounding box center [189, 162] width 291 height 23
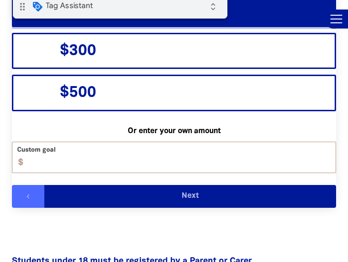
scroll to position [324, 0]
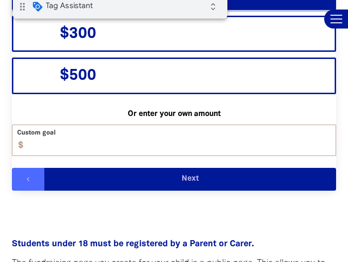
click at [136, 191] on button "Next" at bounding box center [189, 179] width 291 height 23
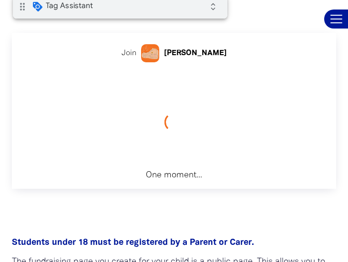
scroll to position [196, 0]
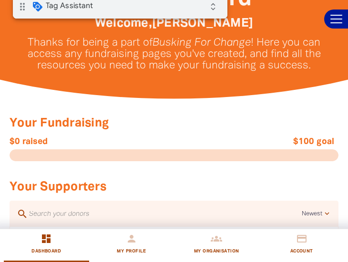
scroll to position [286, 0]
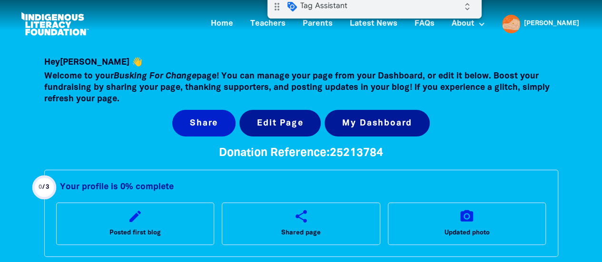
click at [215, 126] on button "Share" at bounding box center [203, 123] width 63 height 27
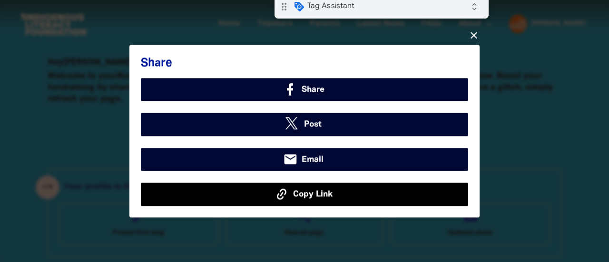
click at [312, 195] on span "Copy Link" at bounding box center [313, 195] width 40 height 12
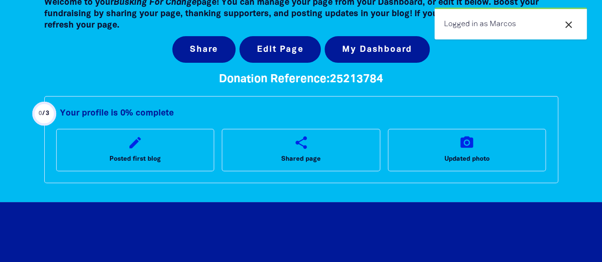
scroll to position [95, 0]
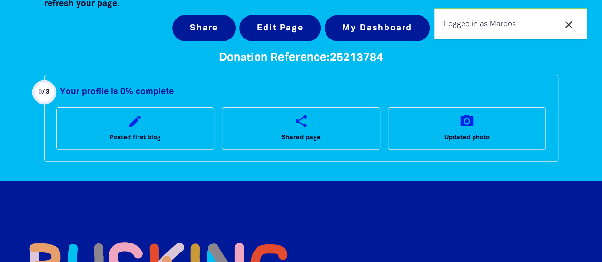
click at [573, 24] on icon "close" at bounding box center [568, 24] width 11 height 11
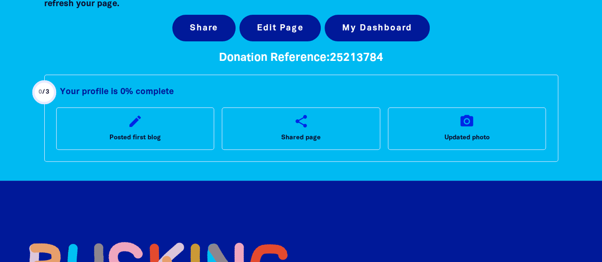
scroll to position [0, 0]
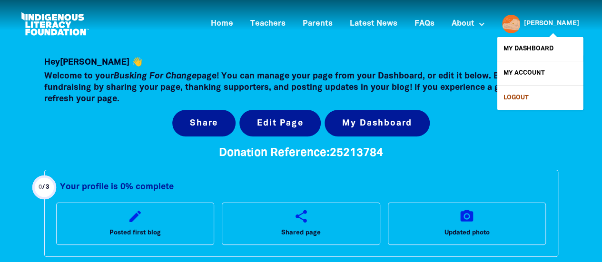
click at [513, 98] on link "Logout" at bounding box center [541, 98] width 86 height 24
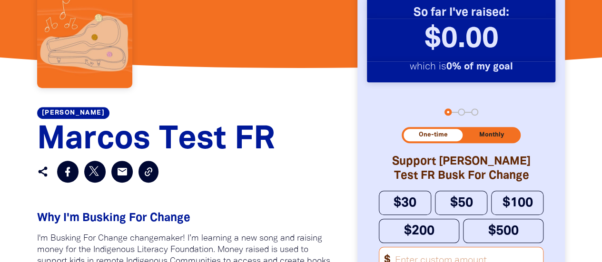
scroll to position [333, 0]
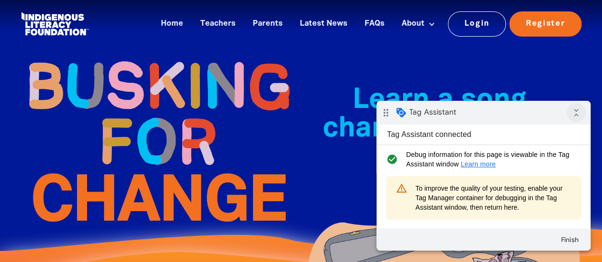
click at [579, 115] on icon "collapse_all" at bounding box center [576, 112] width 19 height 19
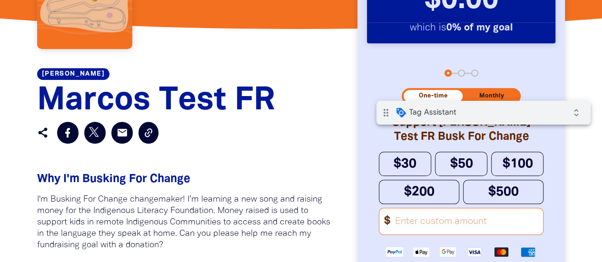
scroll to position [429, 0]
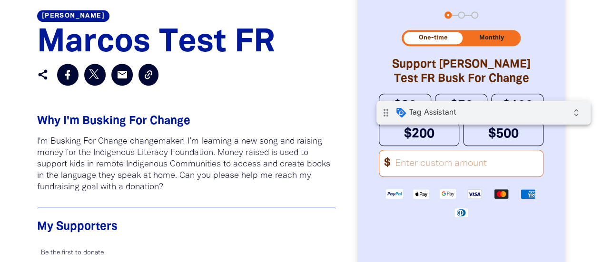
click at [469, 173] on input "Other Amount" at bounding box center [467, 163] width 154 height 26
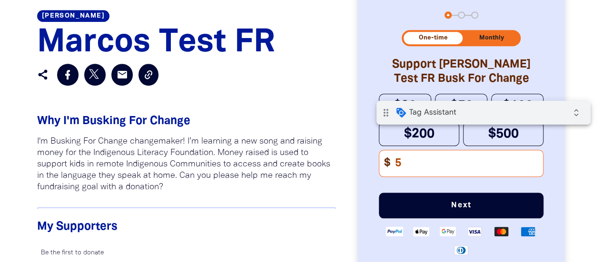
type input "5"
click at [501, 218] on button "Next" at bounding box center [461, 206] width 165 height 26
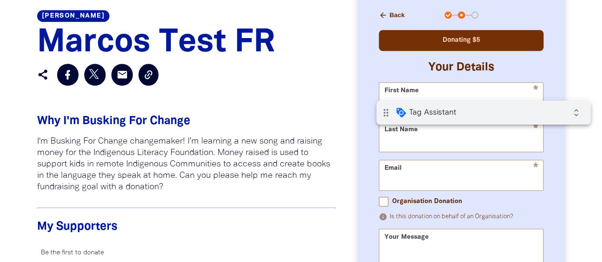
scroll to position [418, 0]
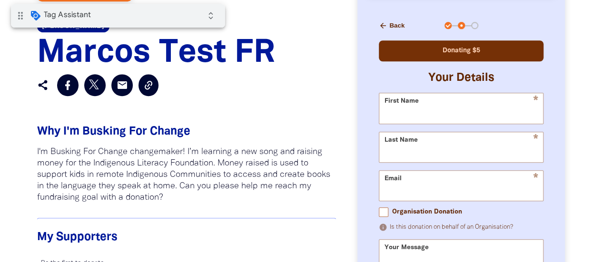
drag, startPoint x: 102, startPoint y: 16, endPoint x: 154, endPoint y: 15, distance: 51.9
click at [154, 15] on div "drag_indicator Tag Assistant expand_all" at bounding box center [118, 16] width 214 height 24
click at [445, 116] on input "First Name" at bounding box center [462, 108] width 164 height 30
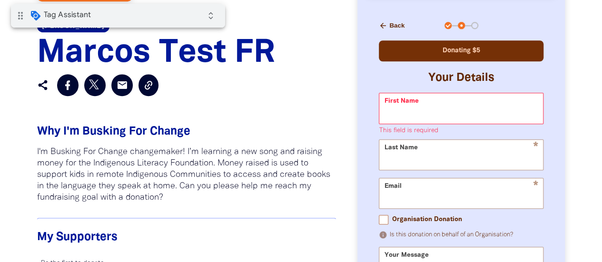
type input "Test"
type input "Marcos"
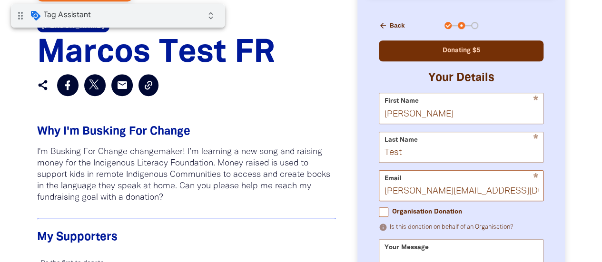
click at [436, 198] on input "marcos+test@parachuteagency.com.au" at bounding box center [462, 186] width 164 height 30
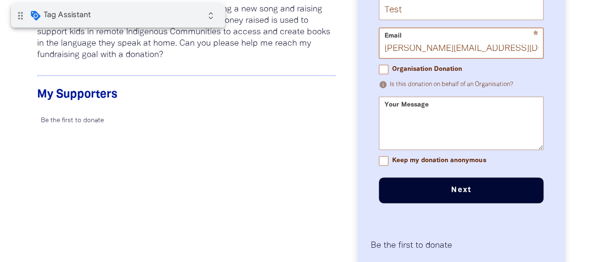
type input "marcos+test-donor@parachuteagency.com.au"
click at [469, 199] on button "Next chevron_right" at bounding box center [461, 191] width 165 height 26
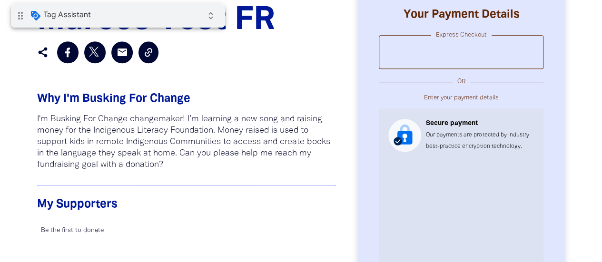
scroll to position [466, 0]
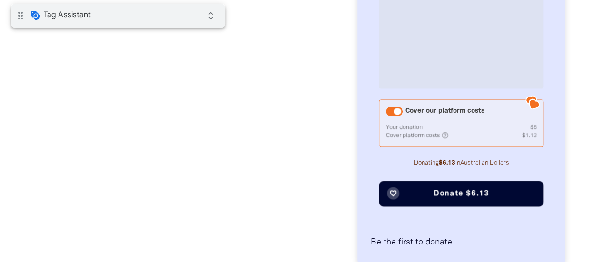
scroll to position [704, 0]
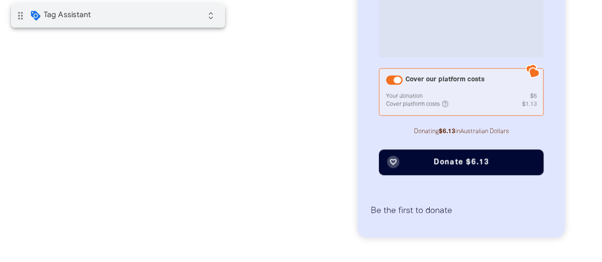
click at [459, 163] on span "Donate $6.13" at bounding box center [461, 163] width 55 height 8
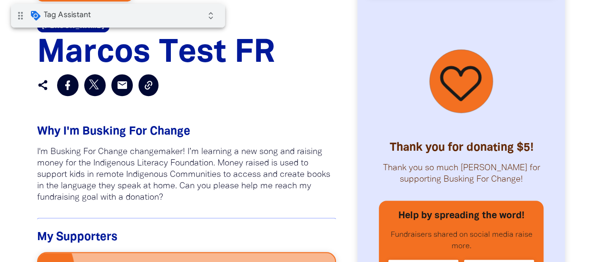
scroll to position [466, 0]
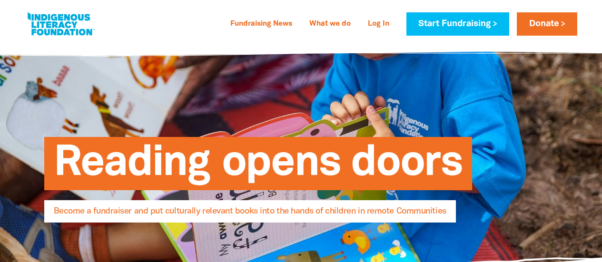
select select "AU"
